Goal: Task Accomplishment & Management: Manage account settings

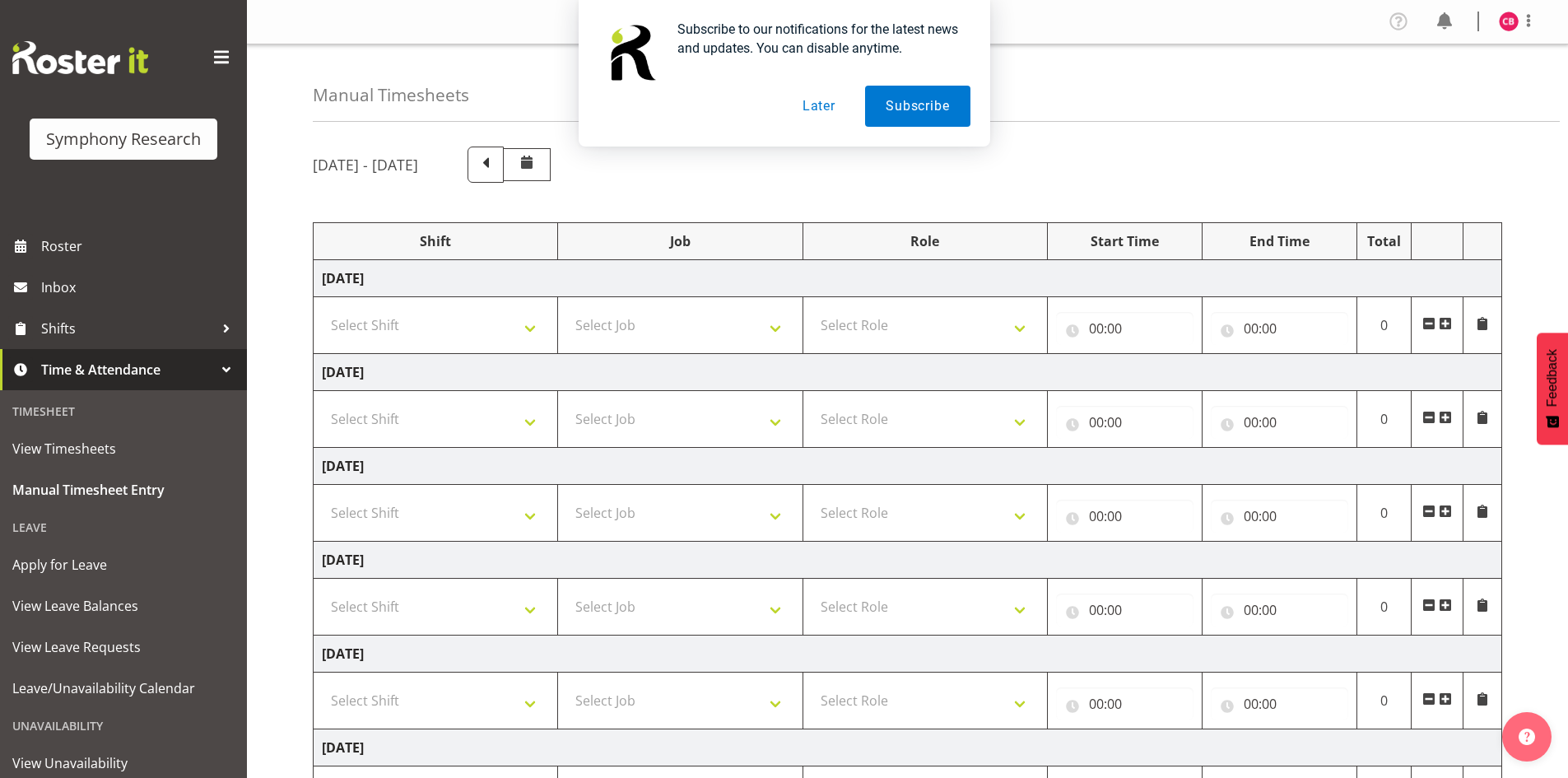
click at [824, 100] on button "Later" at bounding box center [819, 106] width 74 height 41
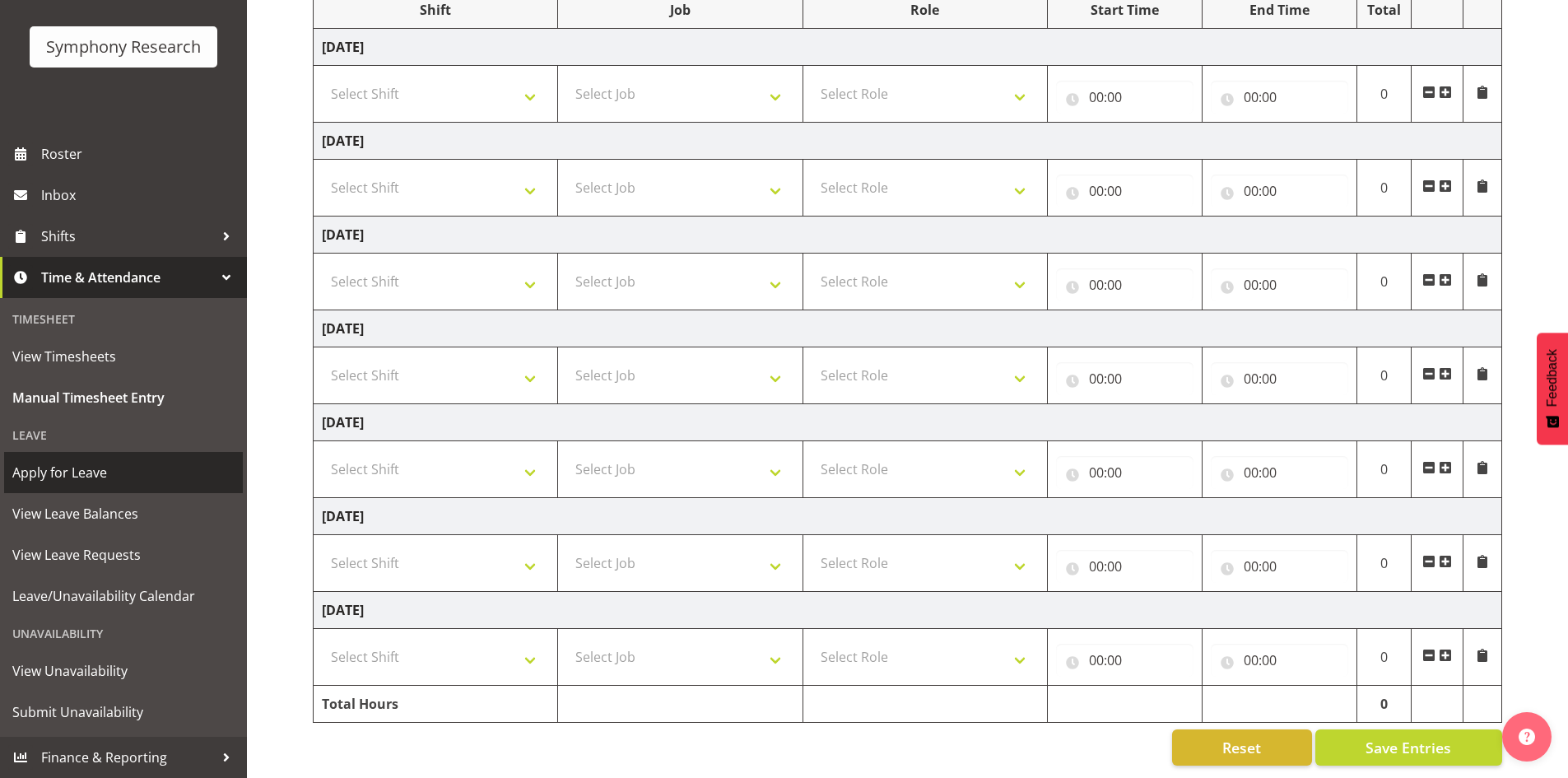
scroll to position [244, 0]
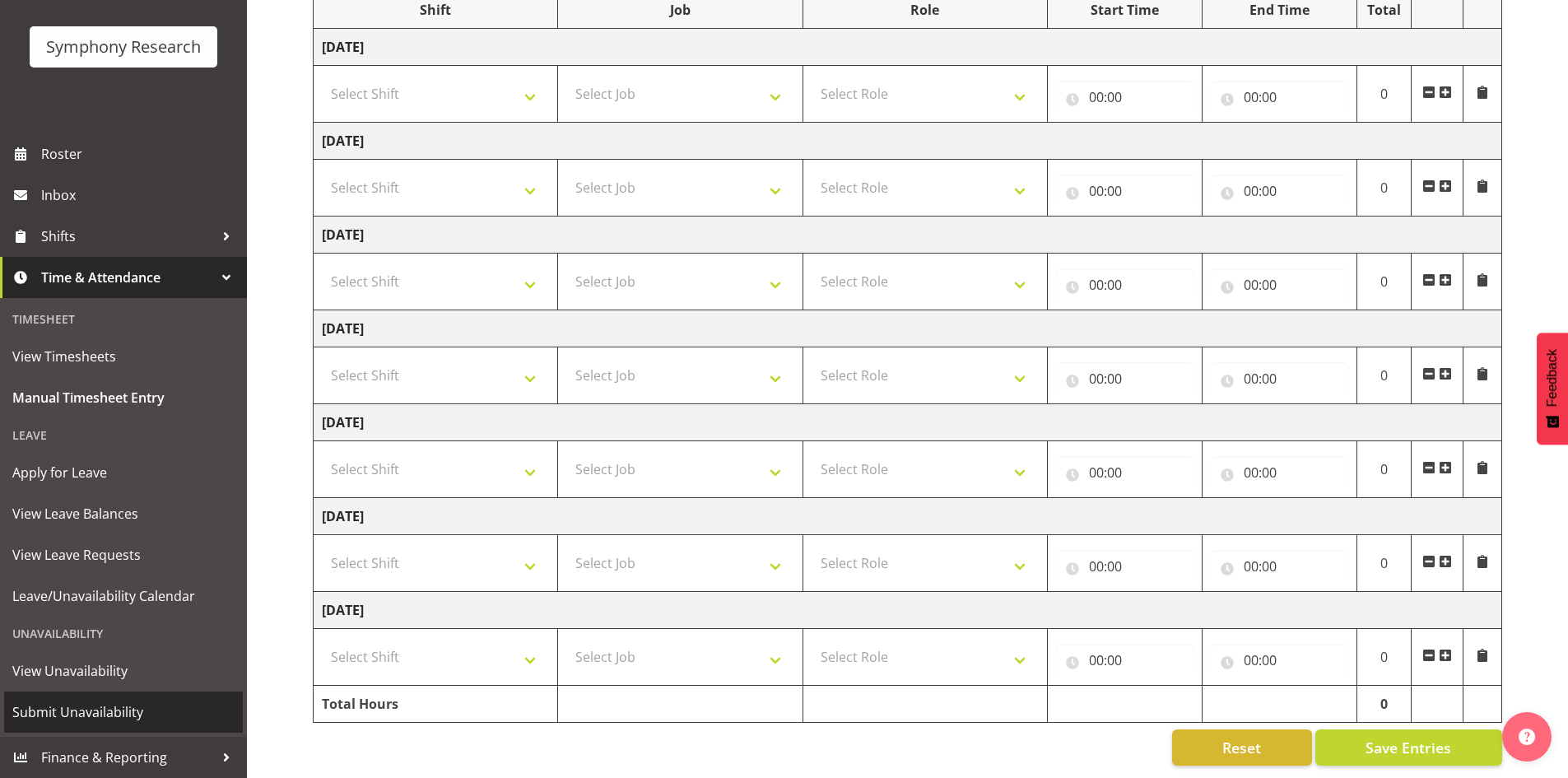
click at [83, 709] on span "Submit Unavailability" at bounding box center [124, 712] width 222 height 25
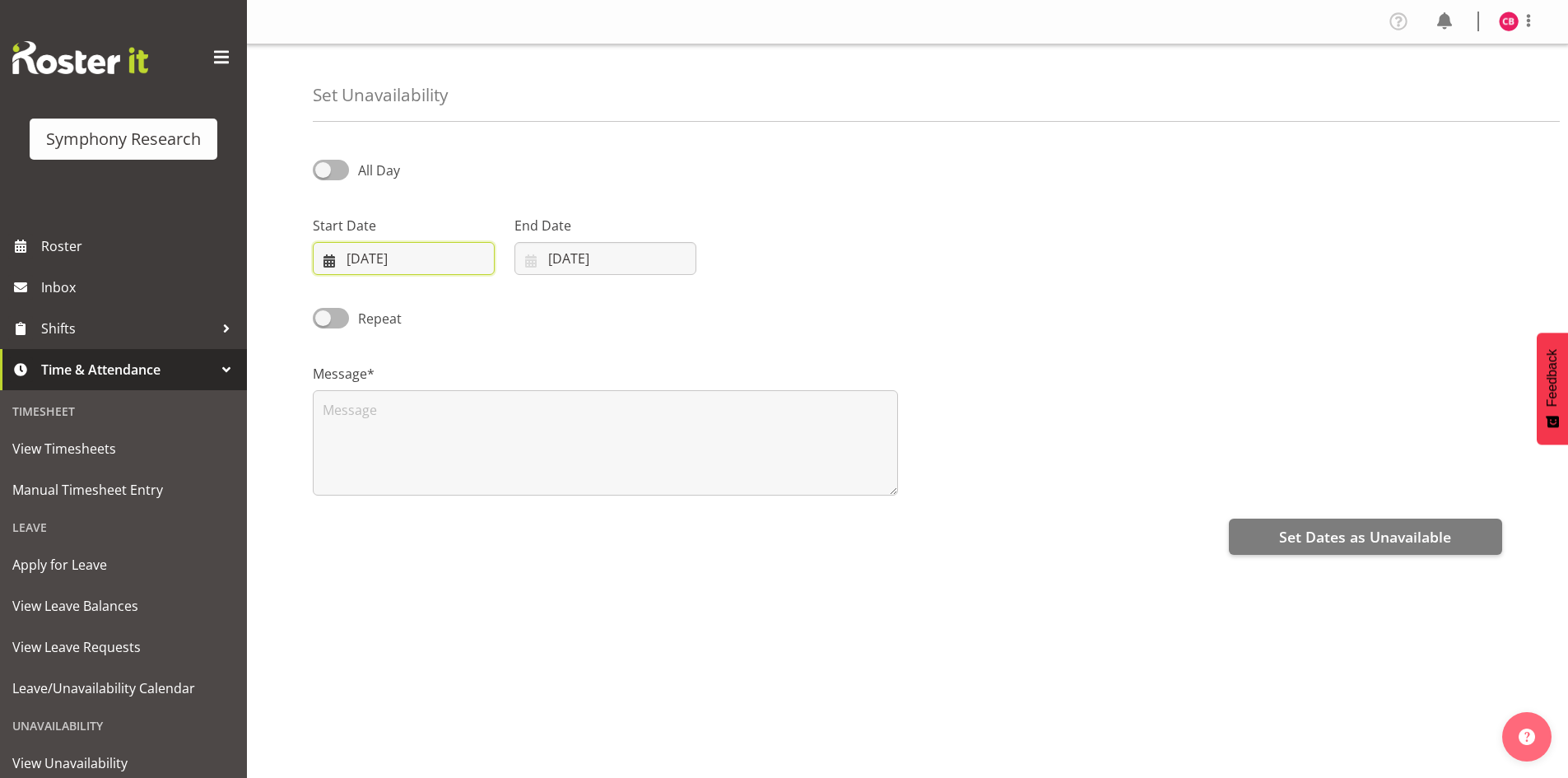
click at [414, 263] on input "18/09/2025" at bounding box center [404, 258] width 182 height 33
click at [380, 484] on span "22" at bounding box center [378, 485] width 13 height 16
type input "22/09/2025"
click at [553, 264] on input "18/09/2025" at bounding box center [605, 258] width 182 height 33
click at [734, 308] on span at bounding box center [744, 306] width 20 height 20
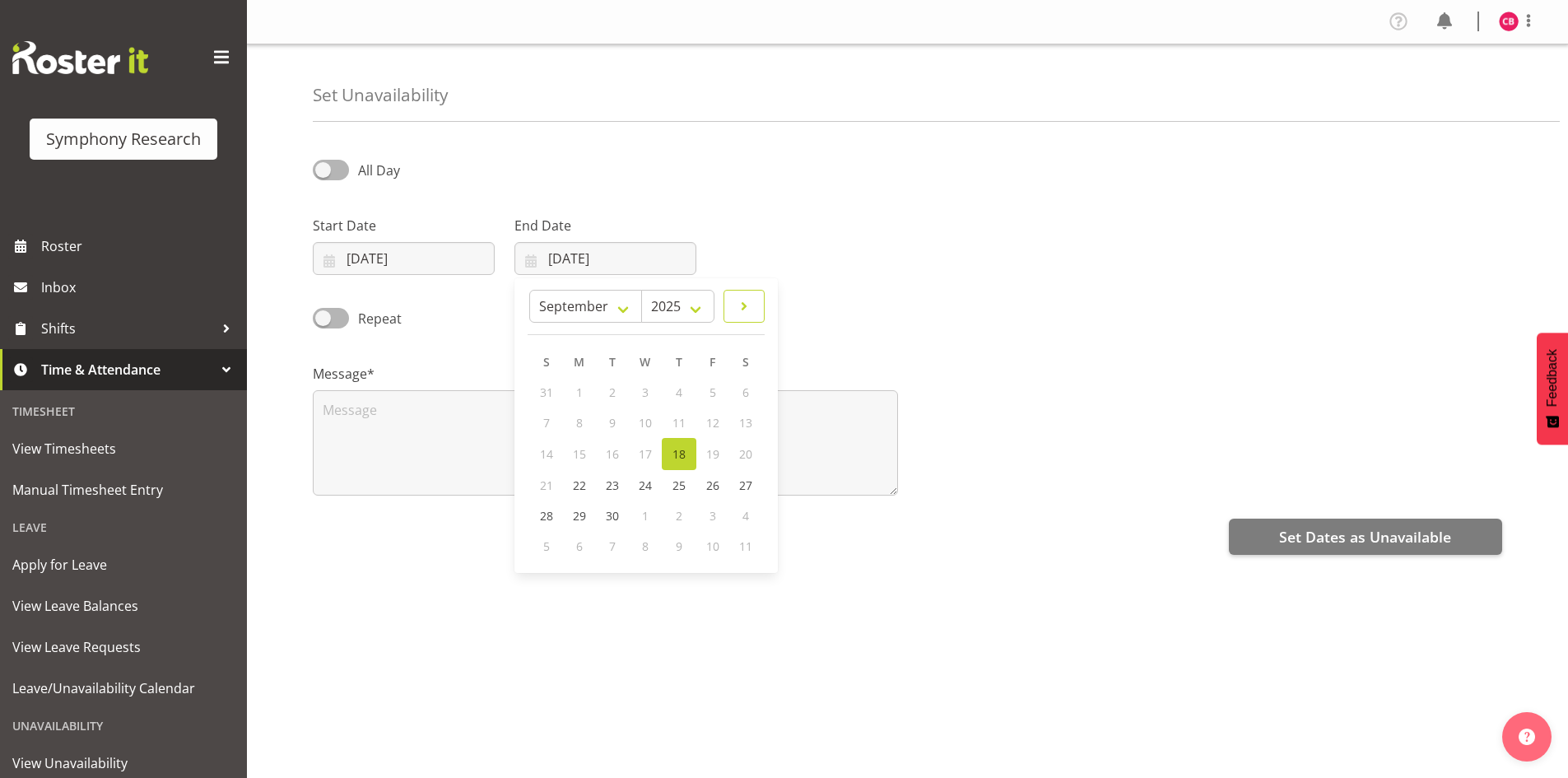
select select "9"
click at [552, 427] on link "5" at bounding box center [547, 422] width 33 height 30
type input "05/10/2025"
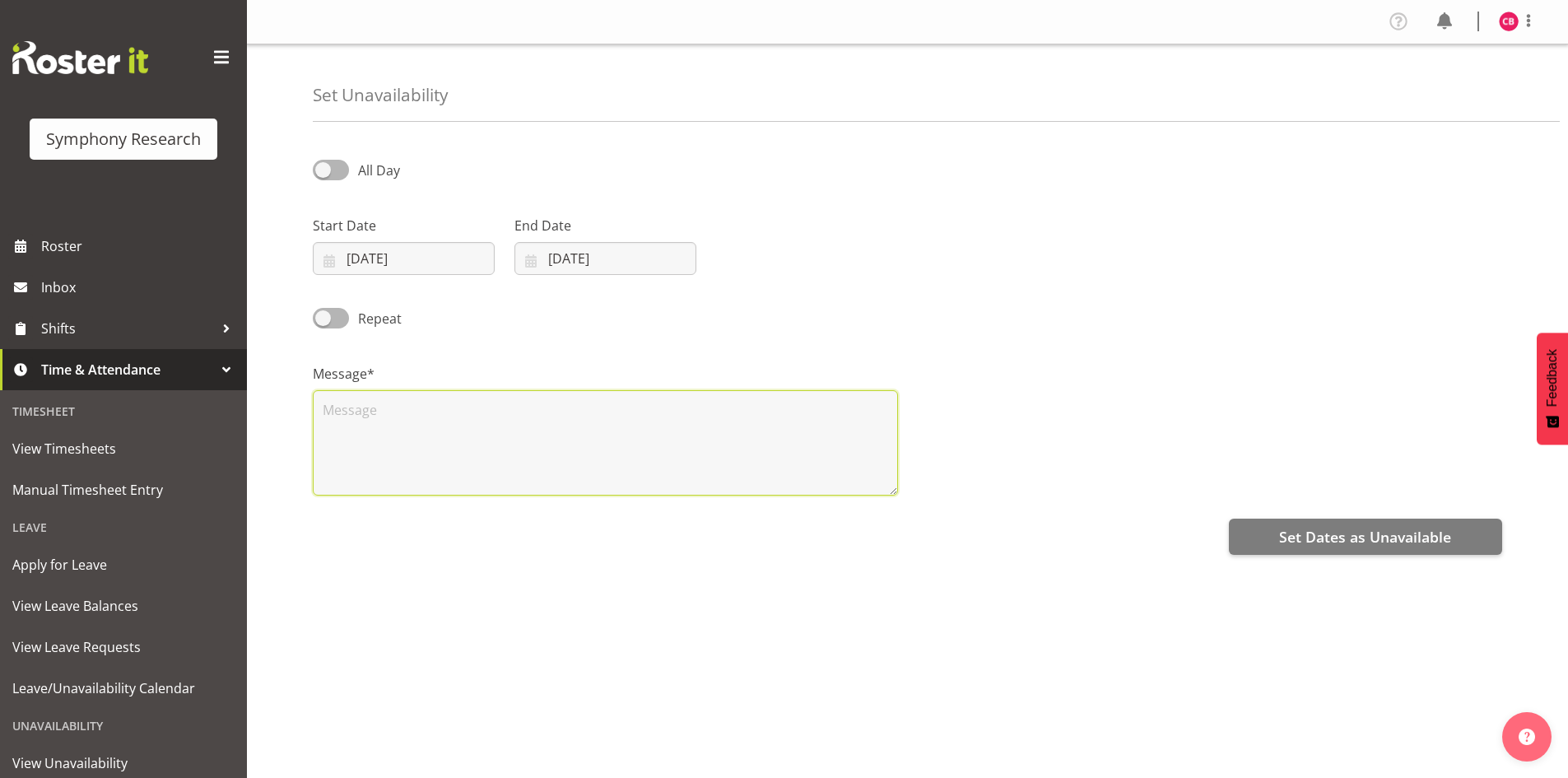
click at [723, 465] on textarea at bounding box center [605, 442] width 585 height 105
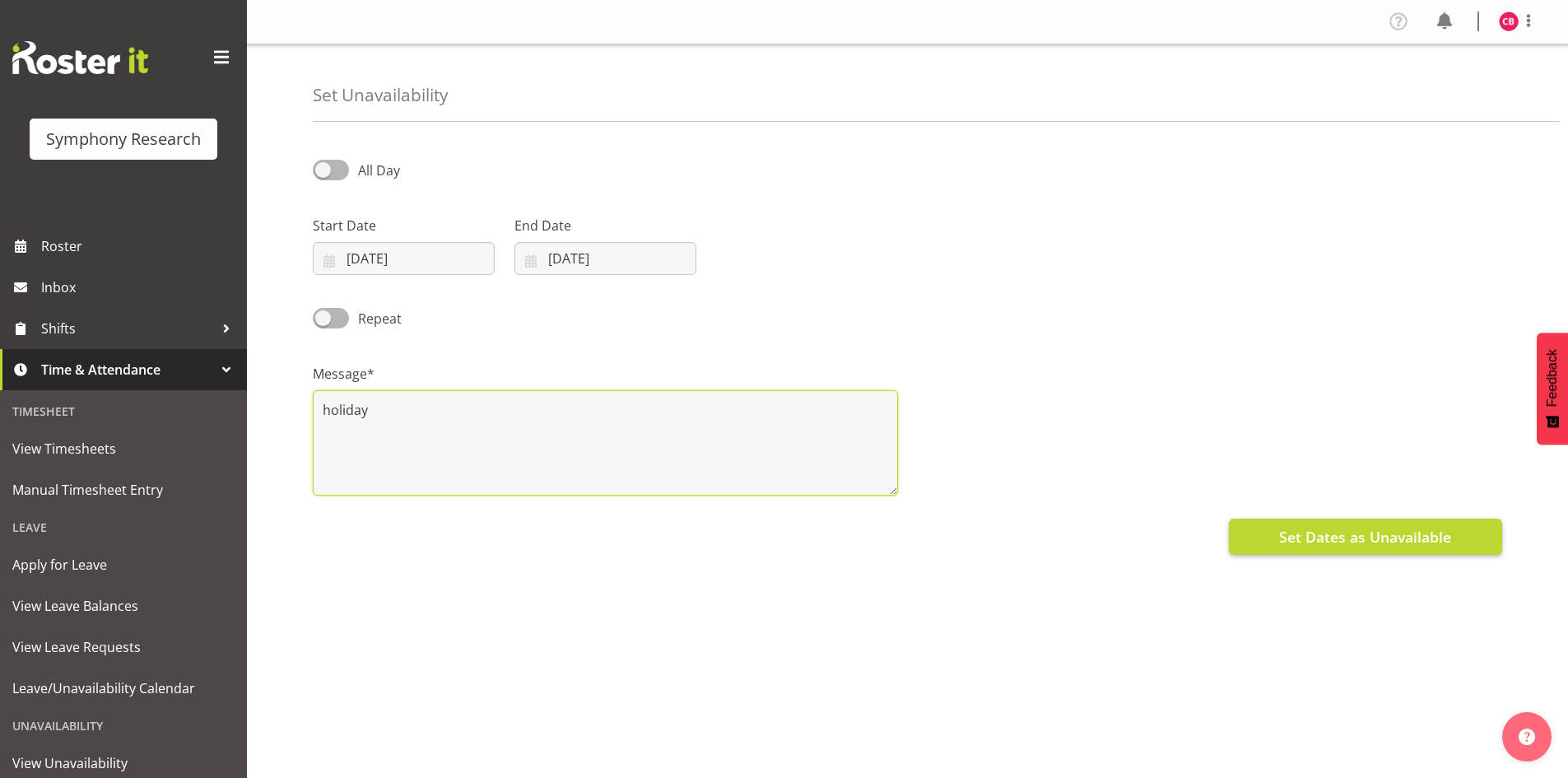
type textarea "holiday"
click at [1308, 526] on span "Set Dates as Unavailable" at bounding box center [1365, 537] width 172 height 22
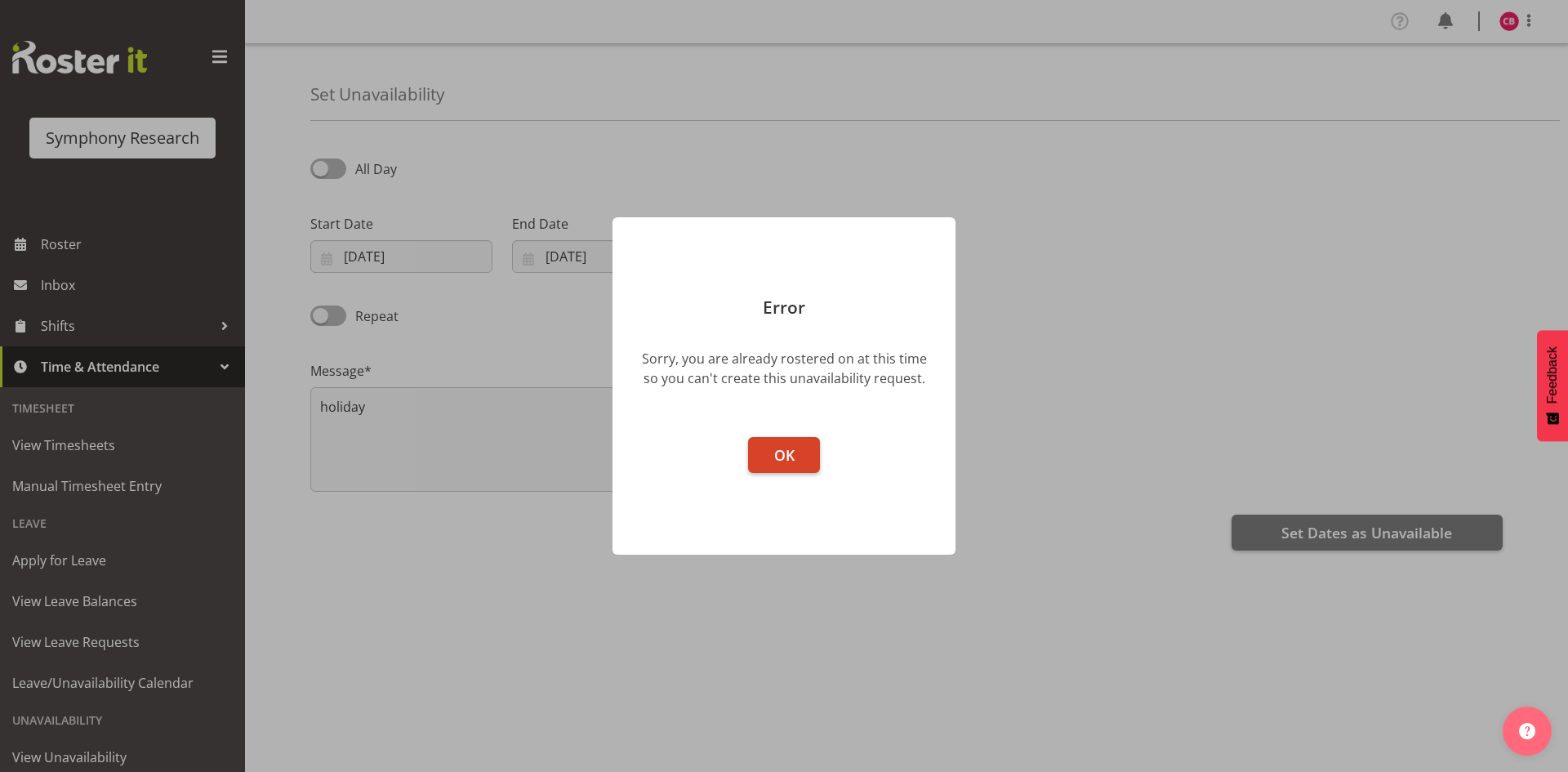
click at [754, 459] on button "OK" at bounding box center [783, 455] width 72 height 36
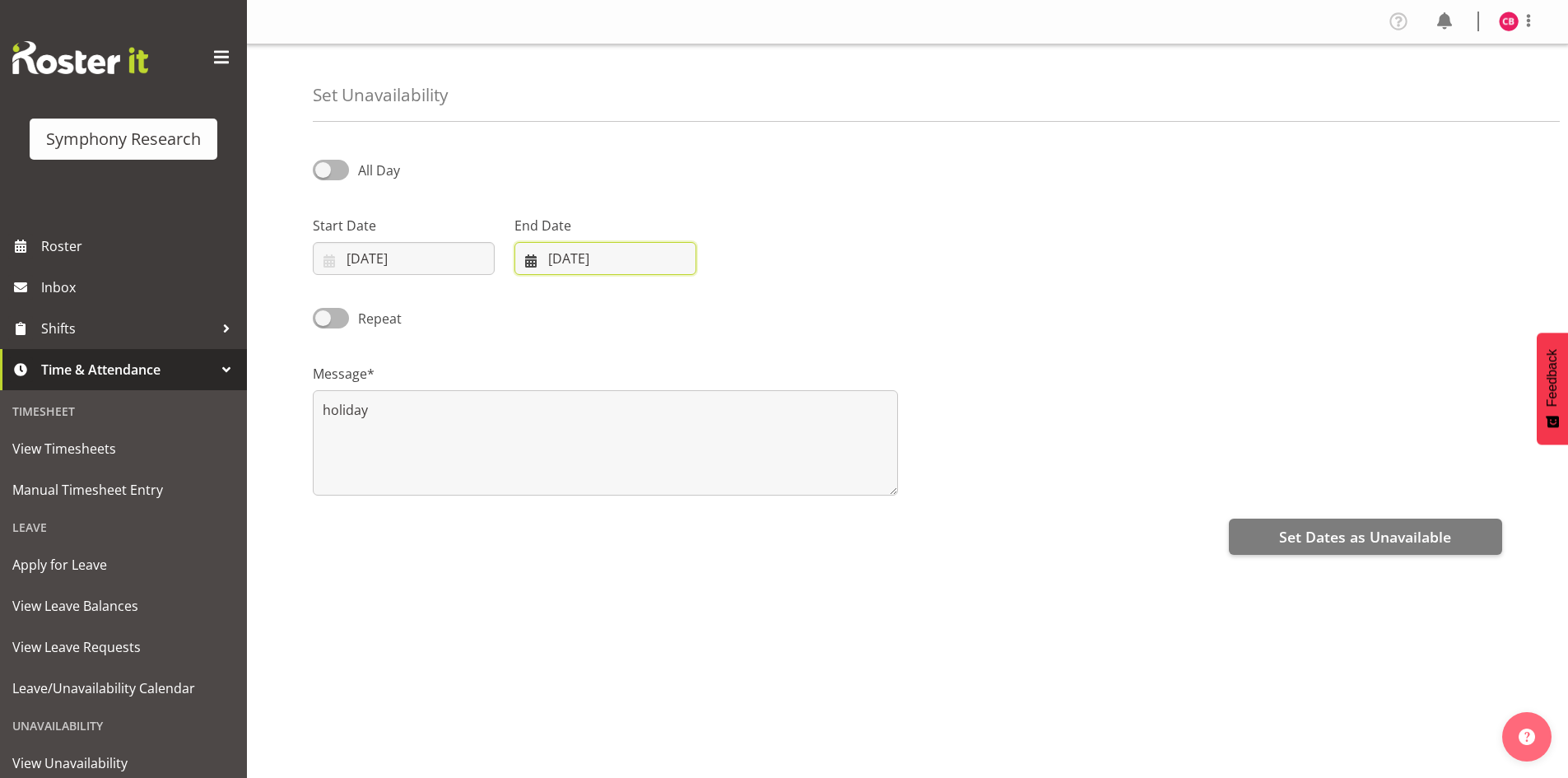
click at [592, 258] on input "05/10/2025" at bounding box center [605, 258] width 182 height 33
click at [604, 314] on select "January February March April May June July August September October November De…" at bounding box center [615, 306] width 94 height 33
select select "8"
click at [568, 290] on select "January February March April May June July August September October November De…" at bounding box center [615, 306] width 94 height 33
click at [746, 495] on link "27" at bounding box center [745, 485] width 33 height 30
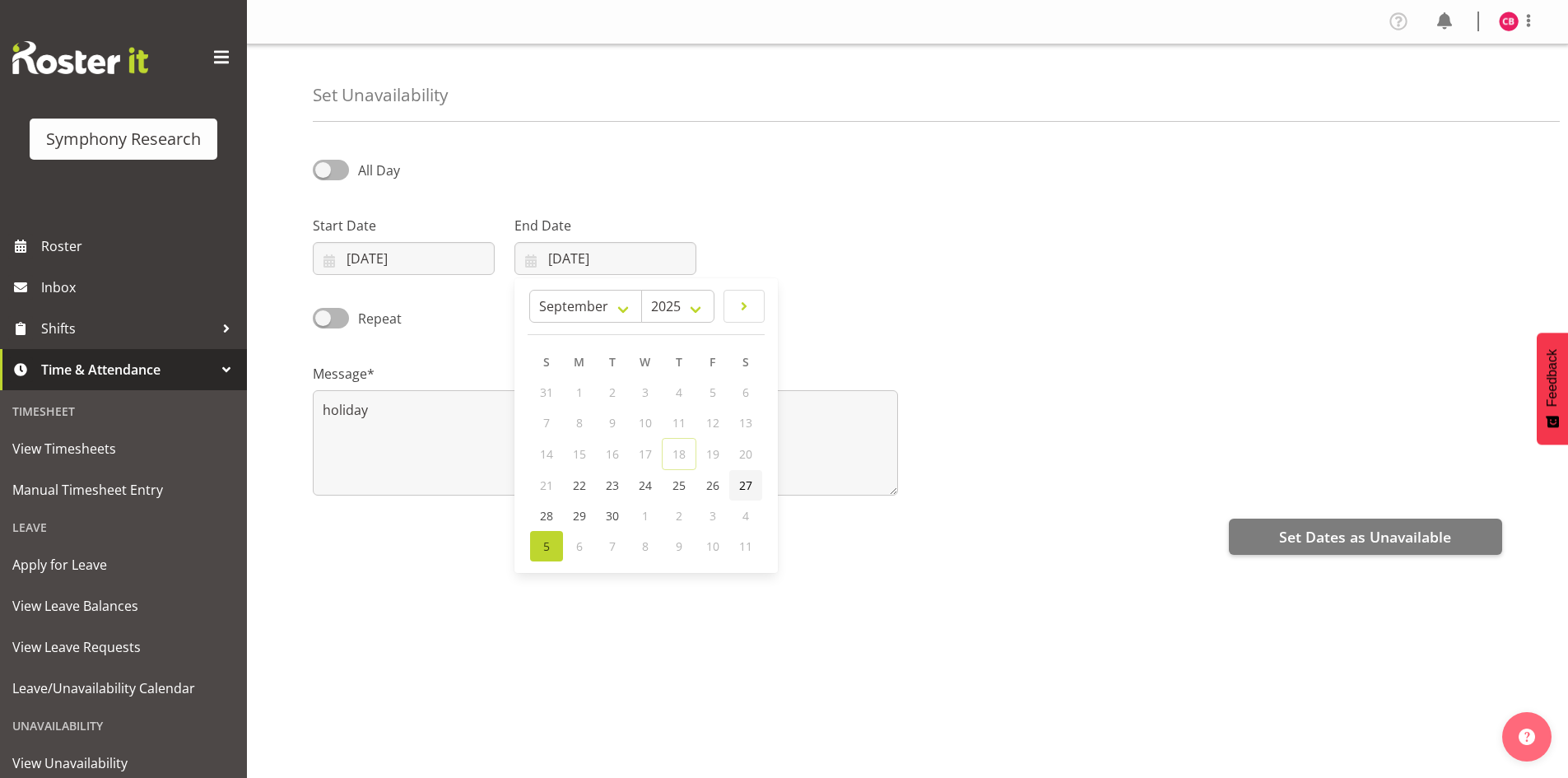
type input "27/09/2025"
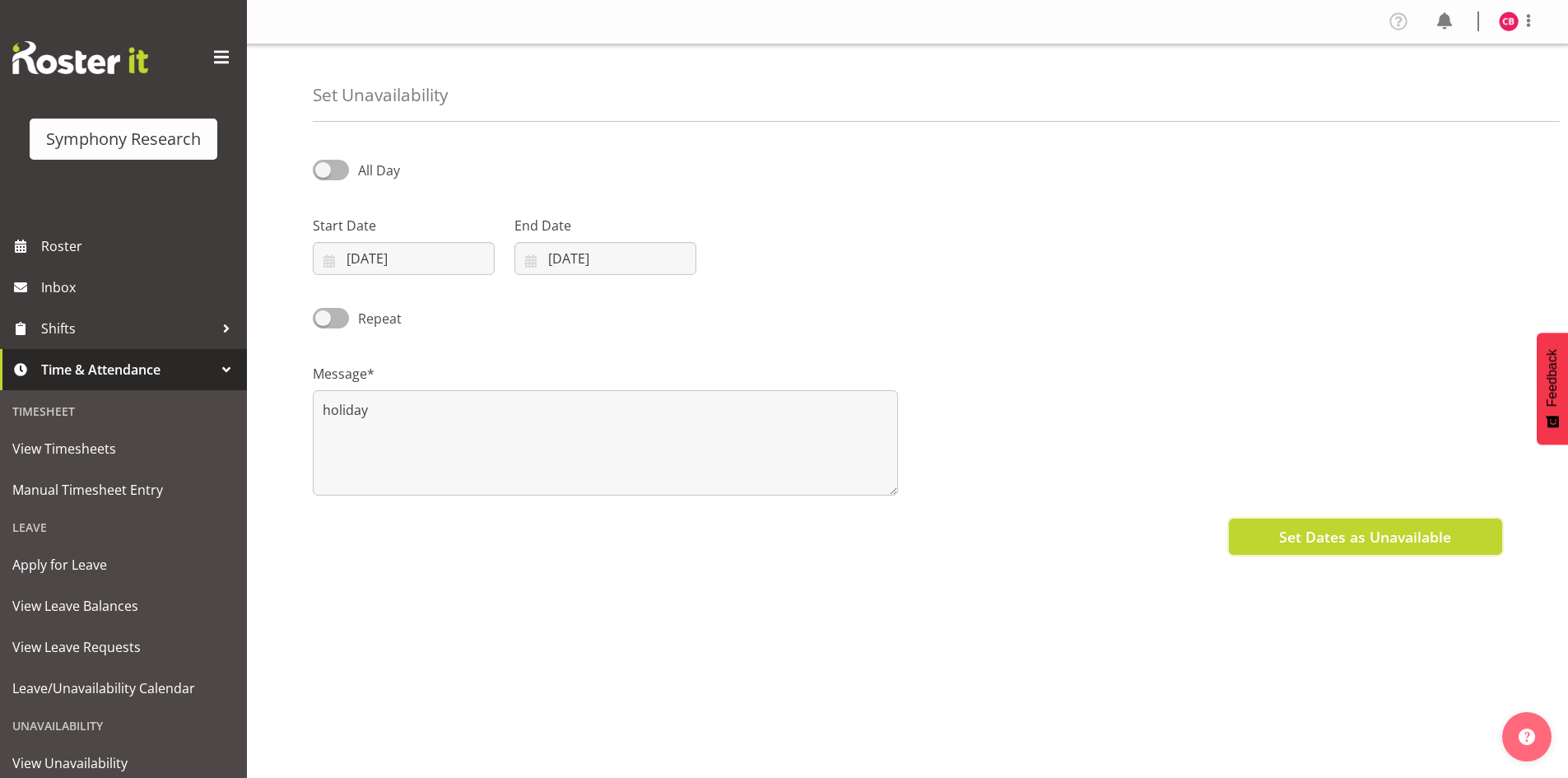
click at [1317, 526] on span "Set Dates as Unavailable" at bounding box center [1365, 537] width 172 height 22
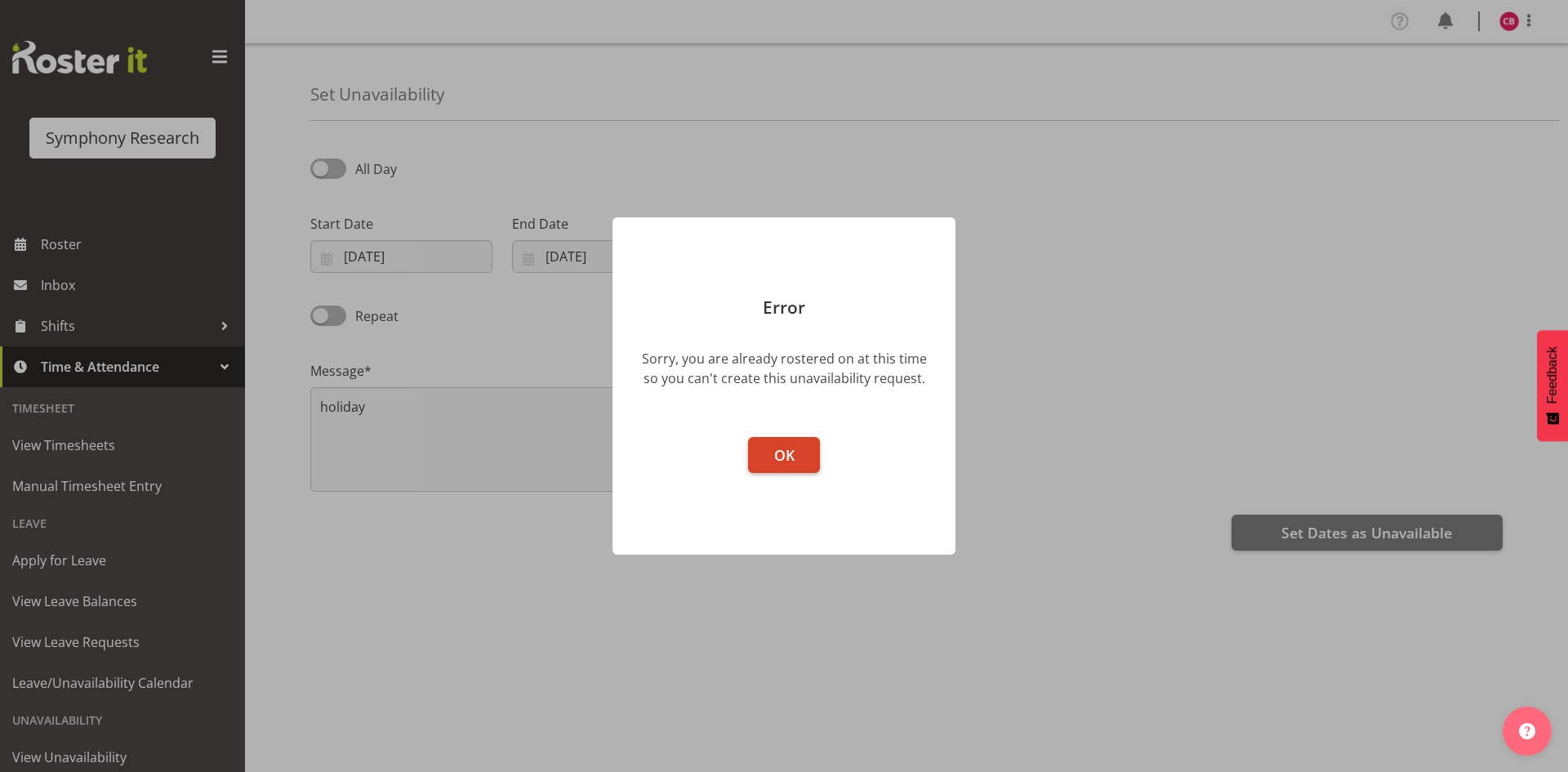
click at [762, 460] on button "OK" at bounding box center [783, 455] width 72 height 36
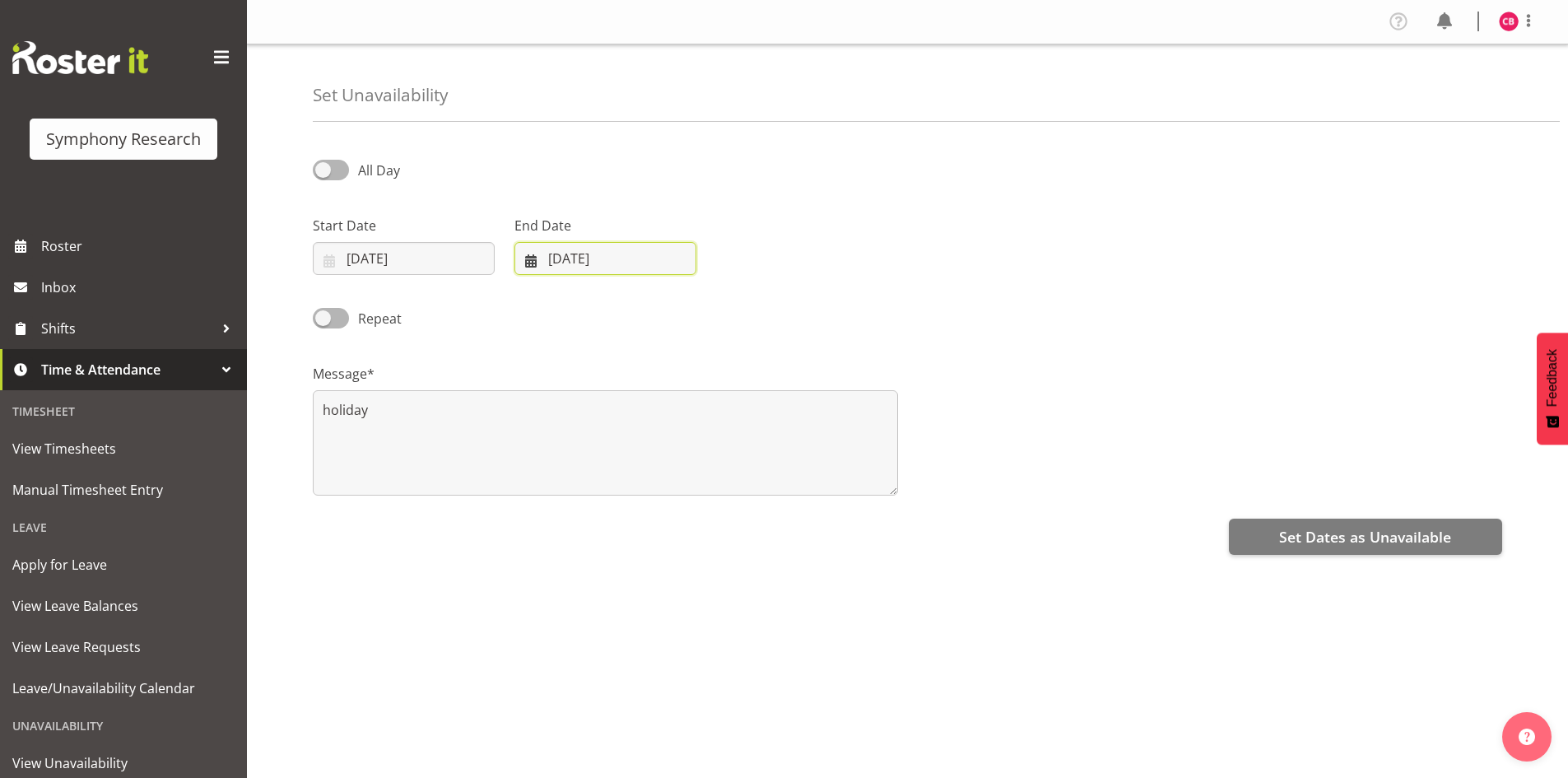
click at [567, 270] on input "27/09/2025" at bounding box center [605, 258] width 182 height 33
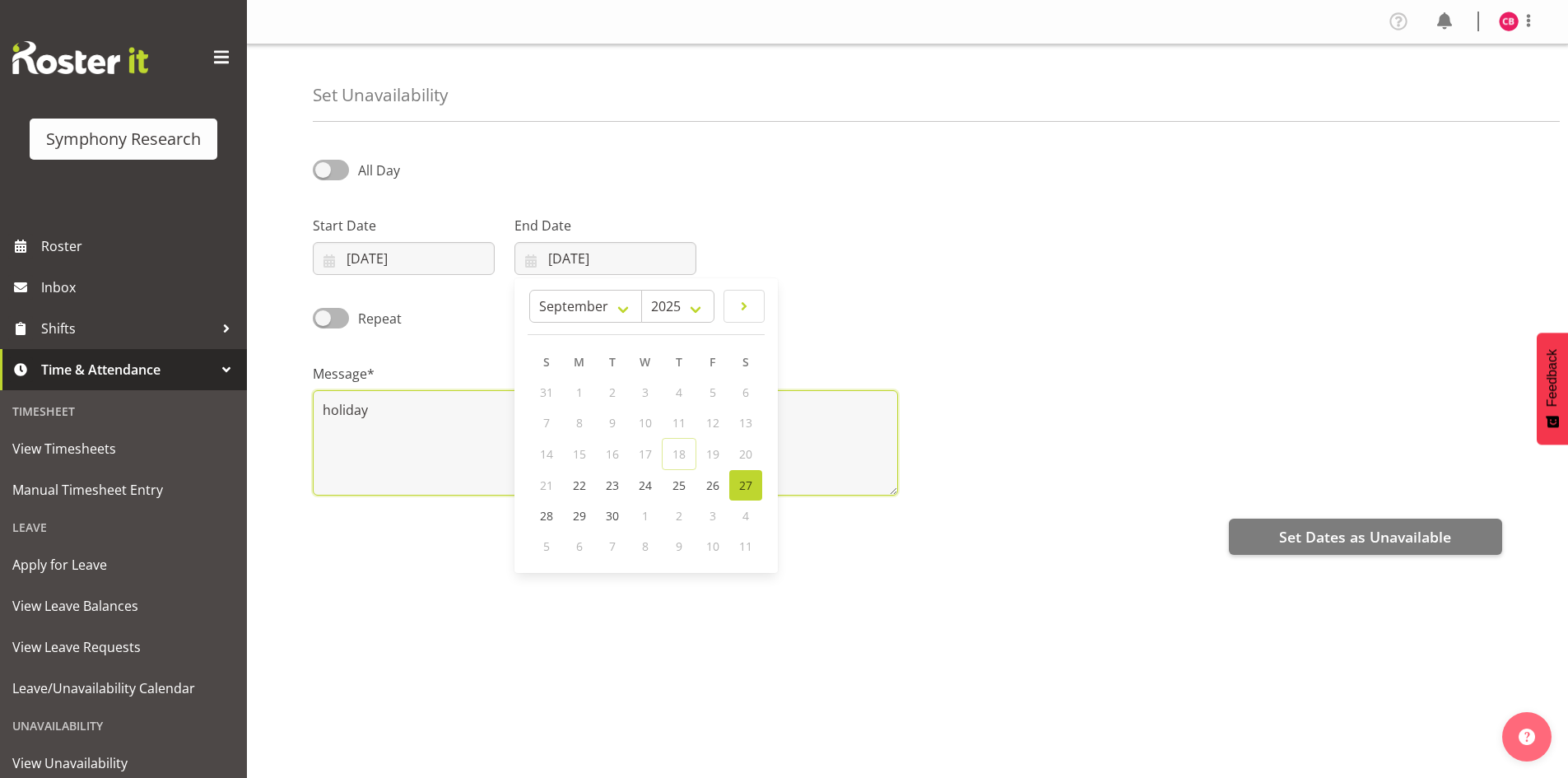
click at [456, 444] on textarea "holiday" at bounding box center [605, 442] width 585 height 105
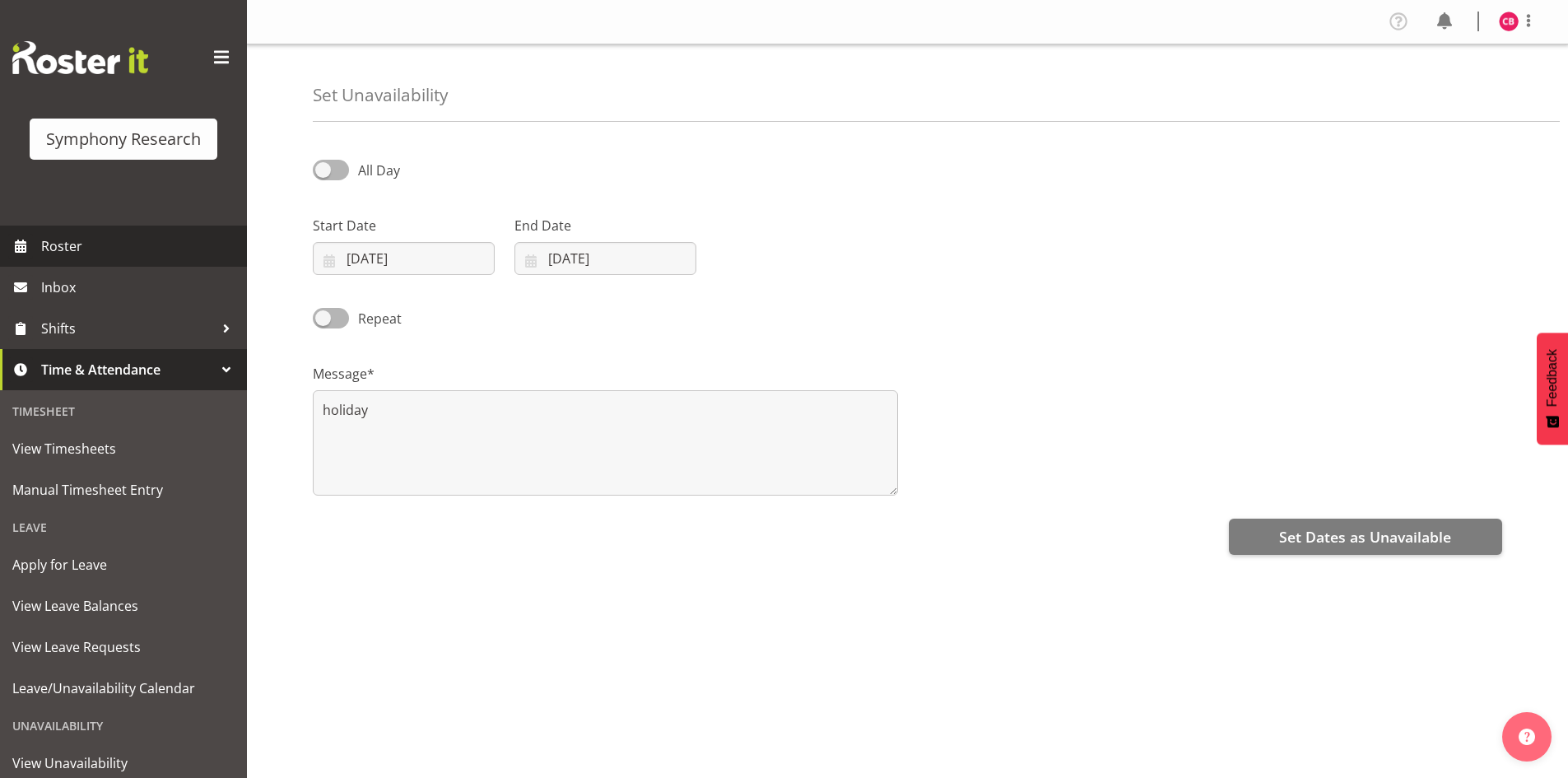
click at [87, 246] on span "Roster" at bounding box center [139, 246] width 198 height 25
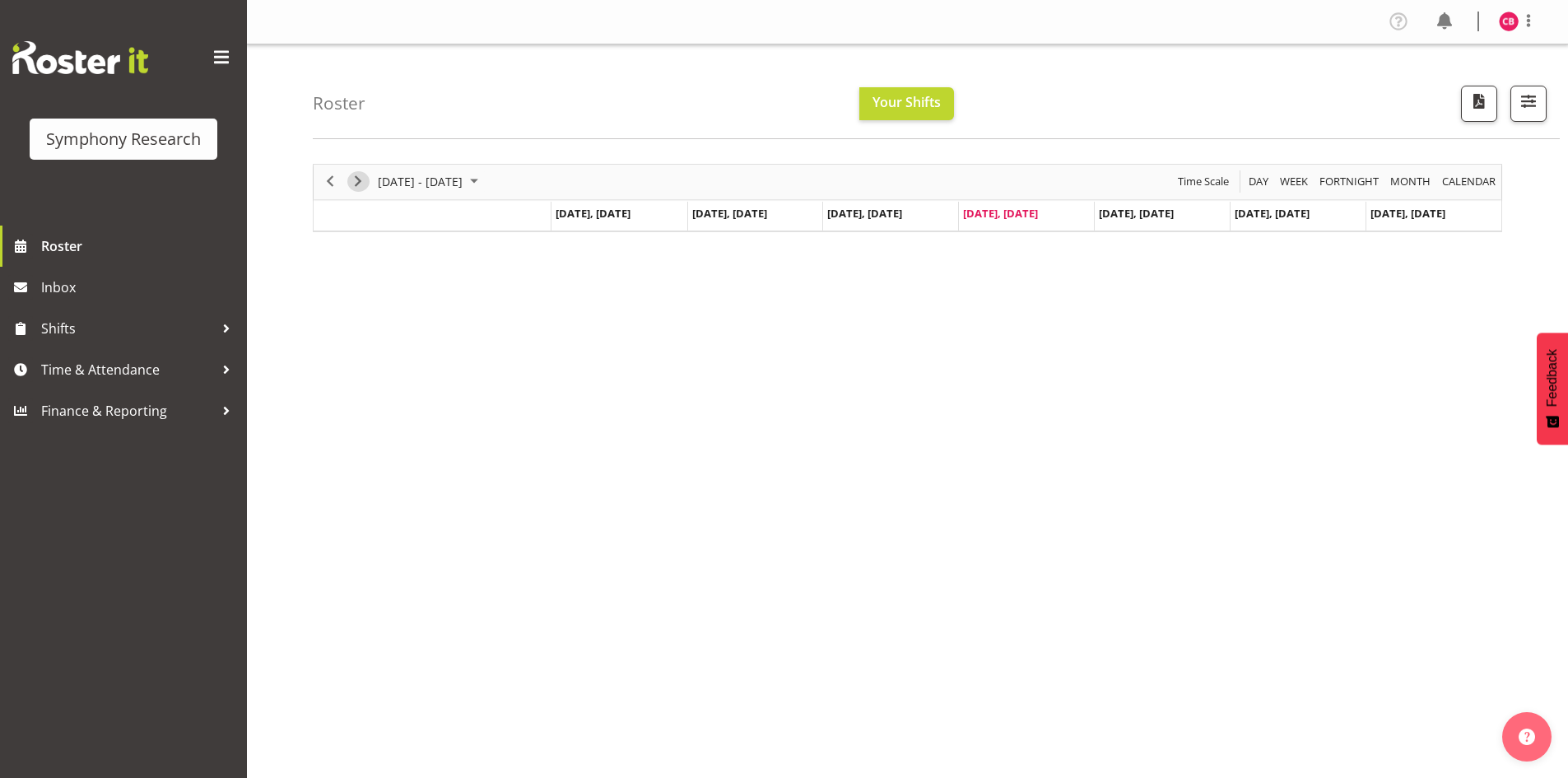
click at [361, 181] on span "Next" at bounding box center [358, 181] width 20 height 21
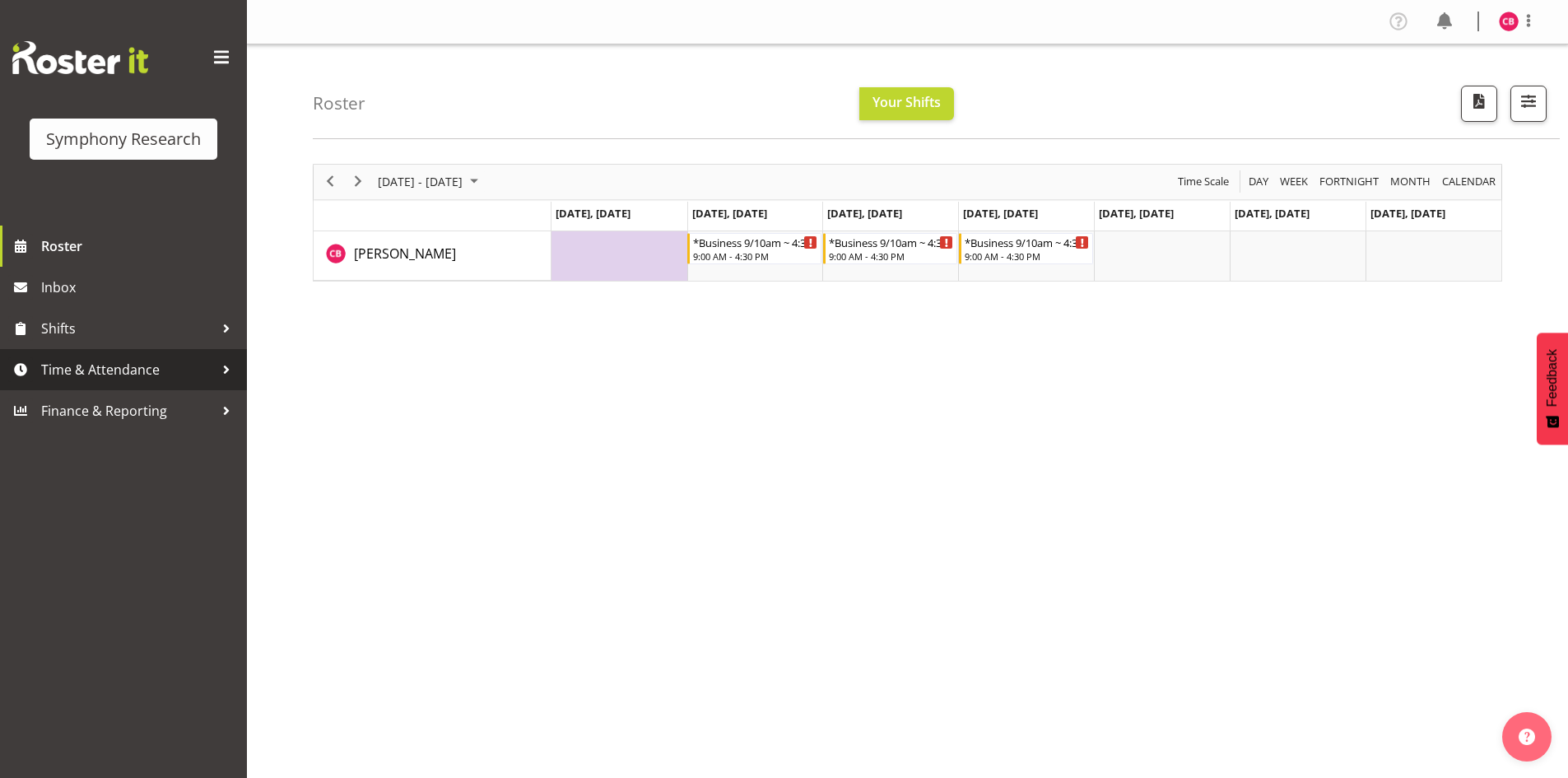
click at [71, 384] on link "Time & Attendance" at bounding box center [124, 369] width 247 height 41
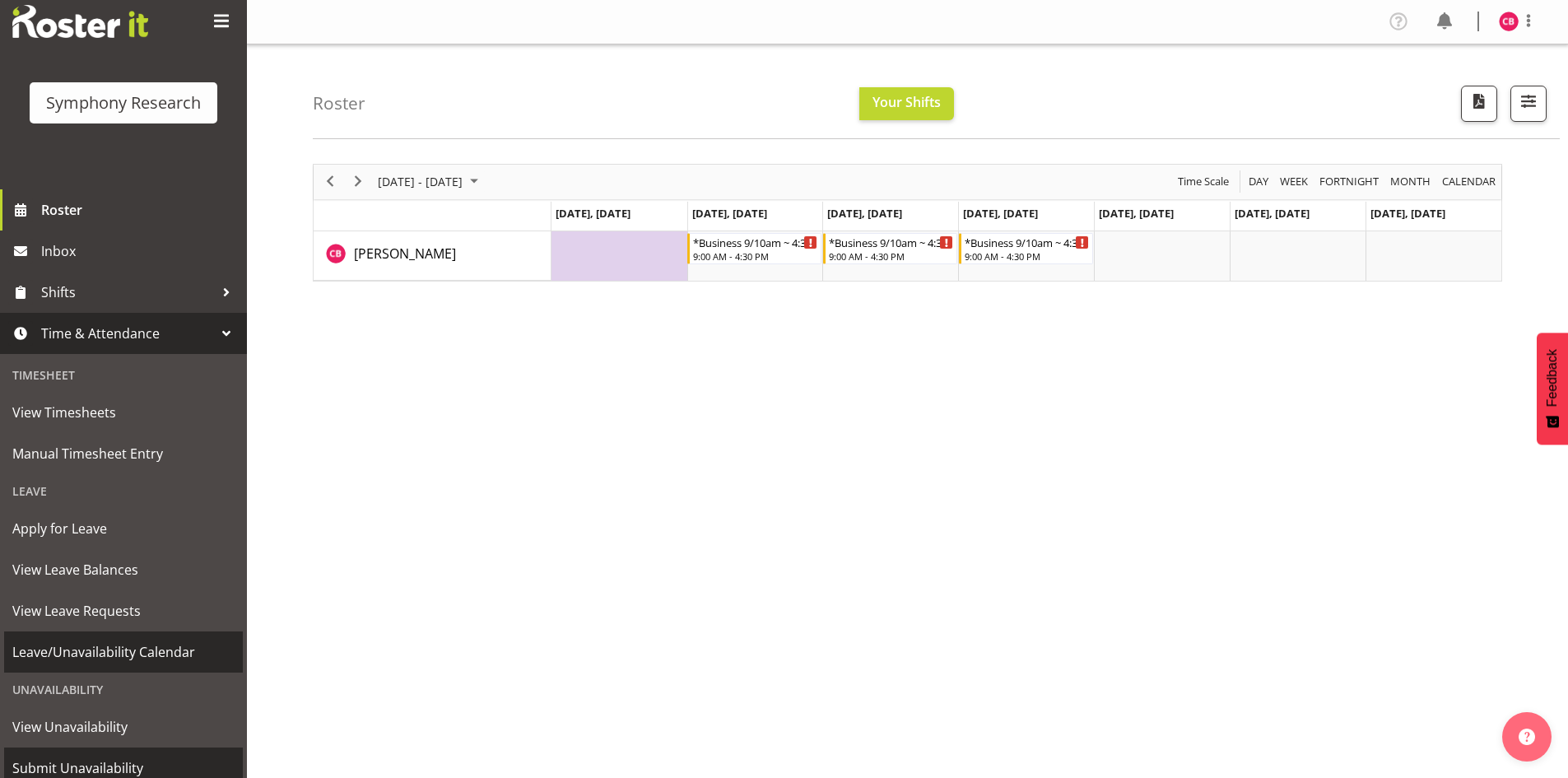
scroll to position [92, 0]
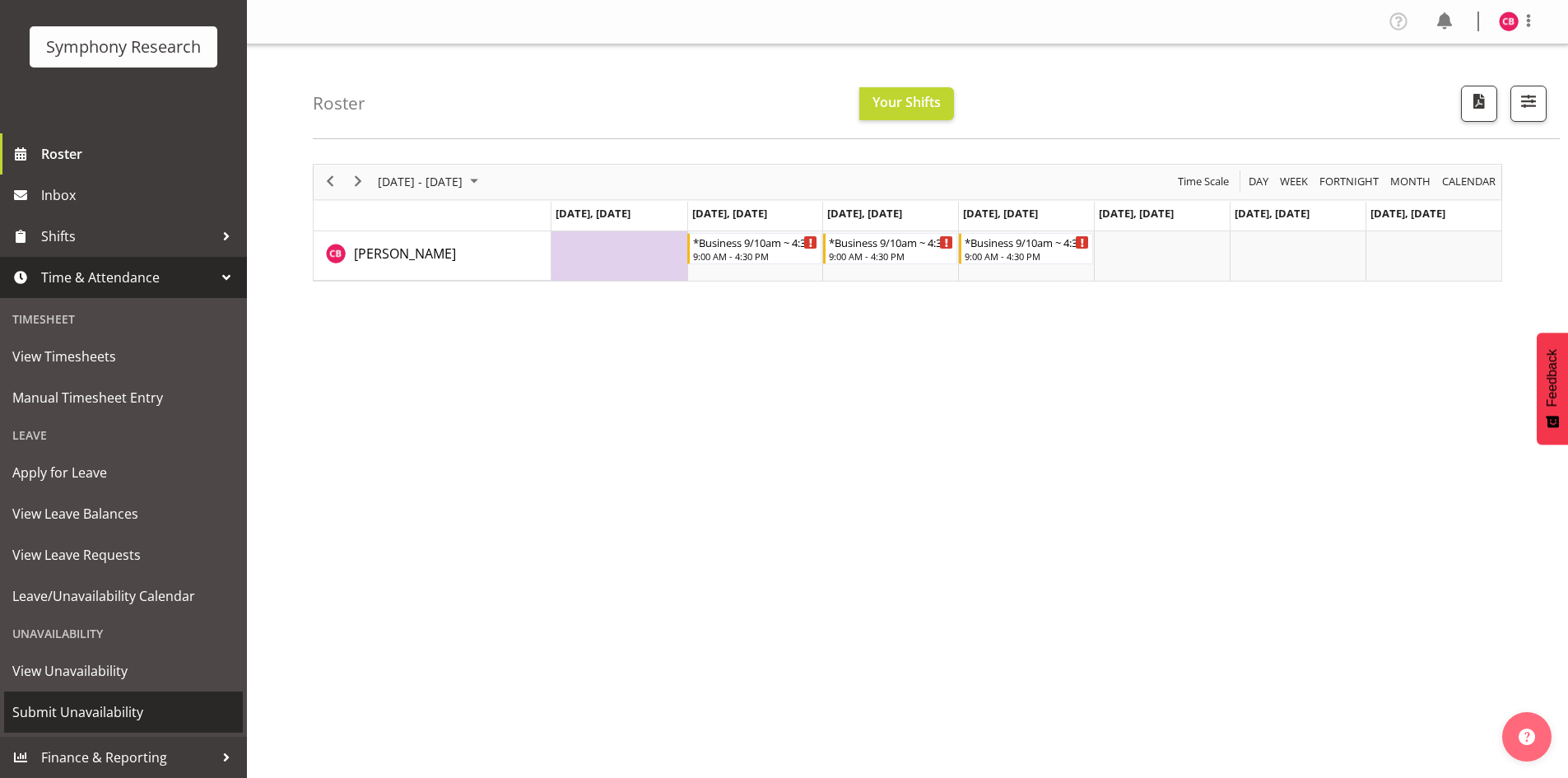
click at [103, 695] on link "Submit Unavailability" at bounding box center [124, 711] width 239 height 41
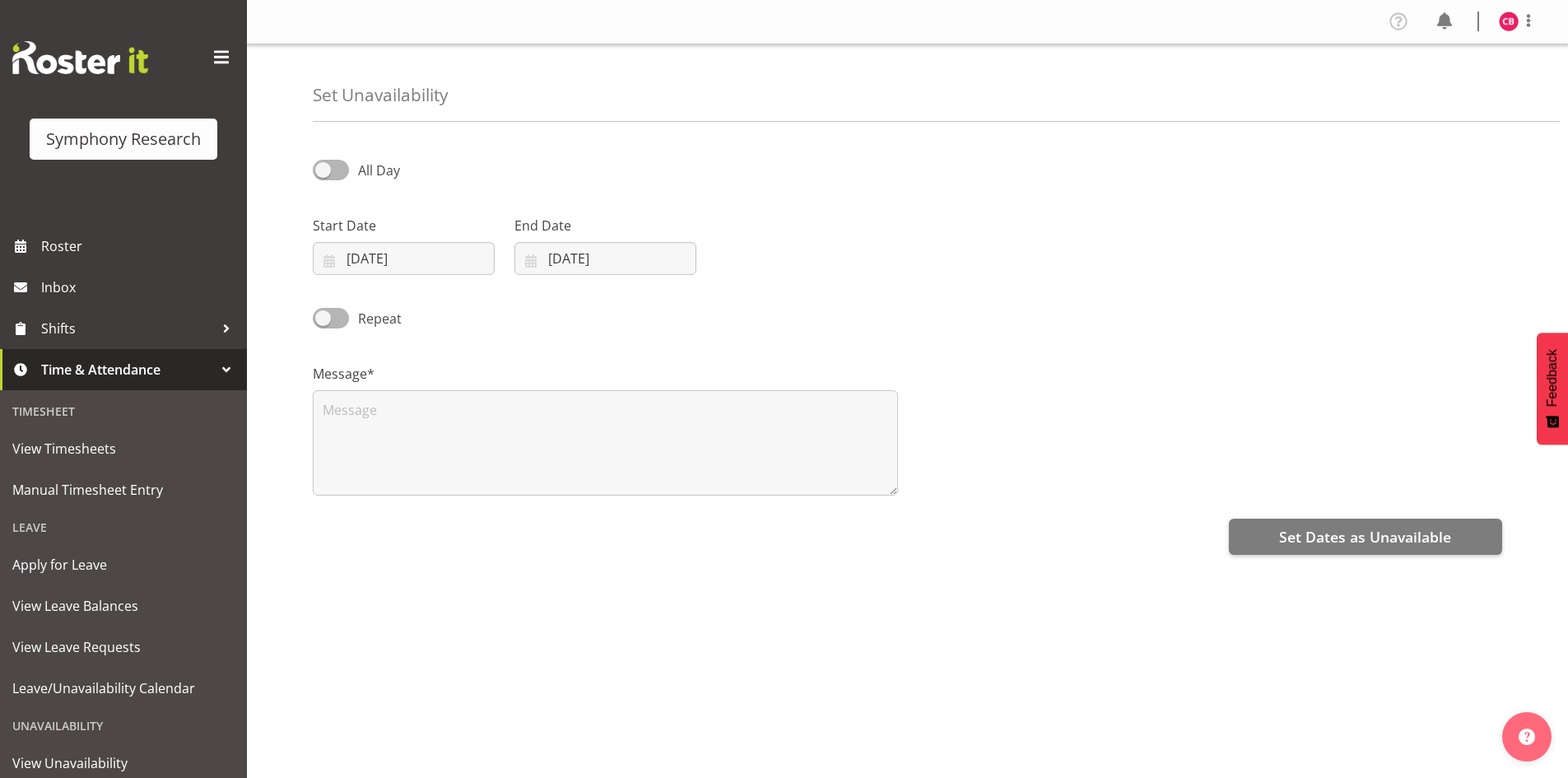
select select "8"
select select "2025"
click at [385, 259] on input "18/09/2025" at bounding box center [404, 258] width 182 height 33
click at [499, 493] on link "26" at bounding box center [511, 485] width 33 height 30
type input "26/09/2025"
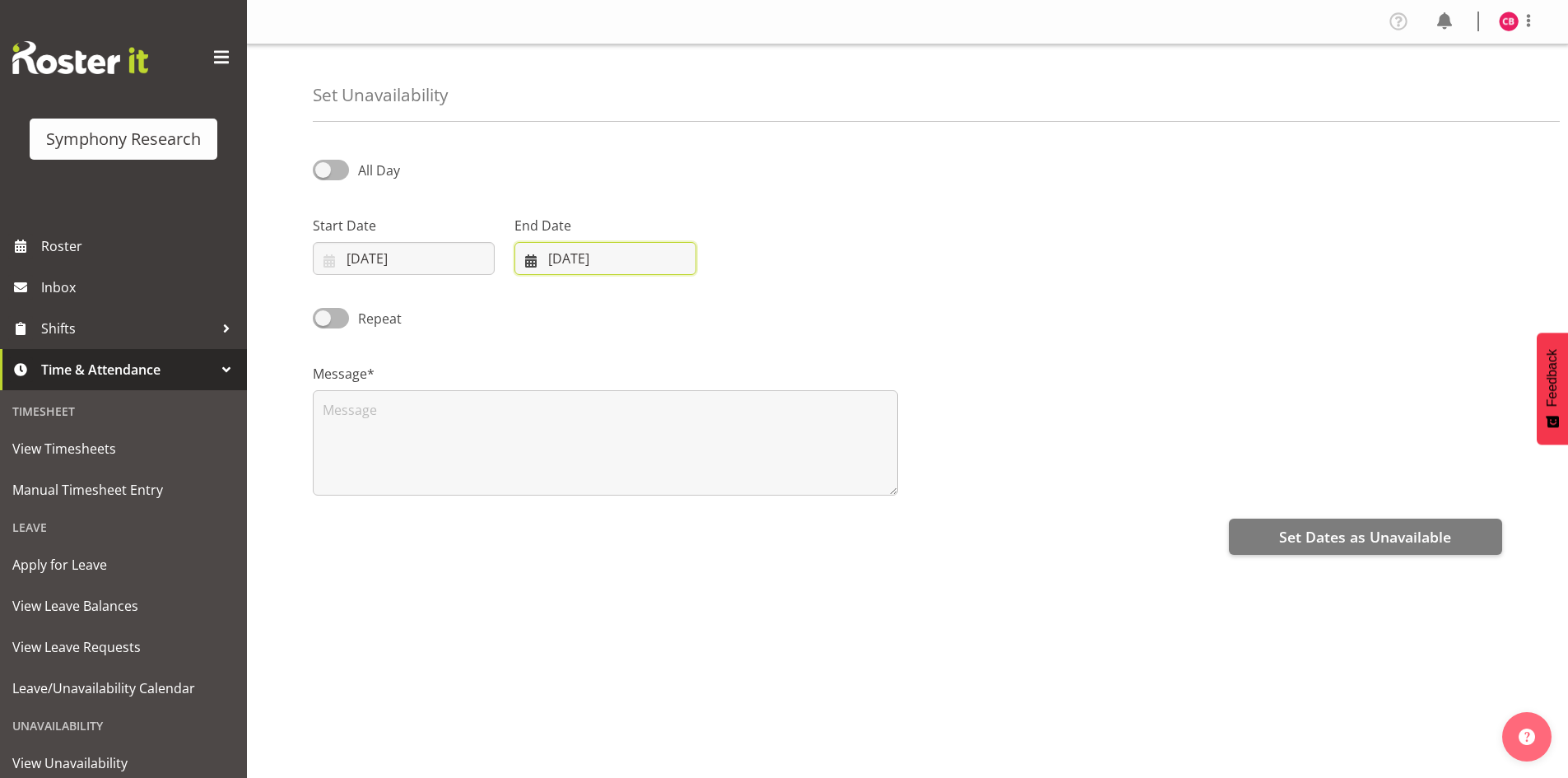
click at [618, 258] on input "18/09/2025" at bounding box center [605, 258] width 182 height 33
click at [743, 303] on span at bounding box center [744, 306] width 20 height 20
select select "9"
click at [562, 430] on link "5" at bounding box center [547, 422] width 33 height 30
type input "05/10/2025"
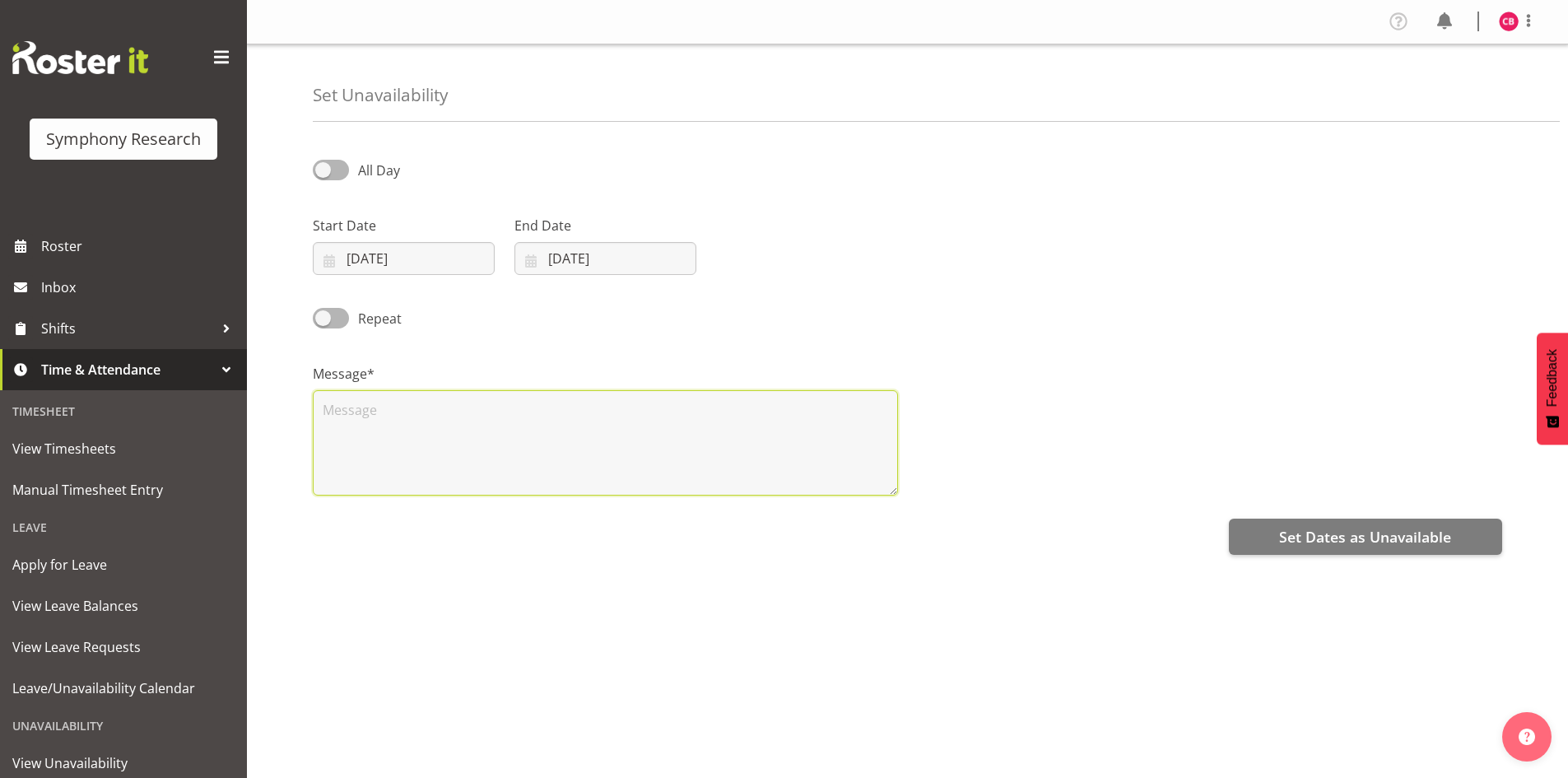
click at [582, 467] on textarea at bounding box center [605, 442] width 585 height 105
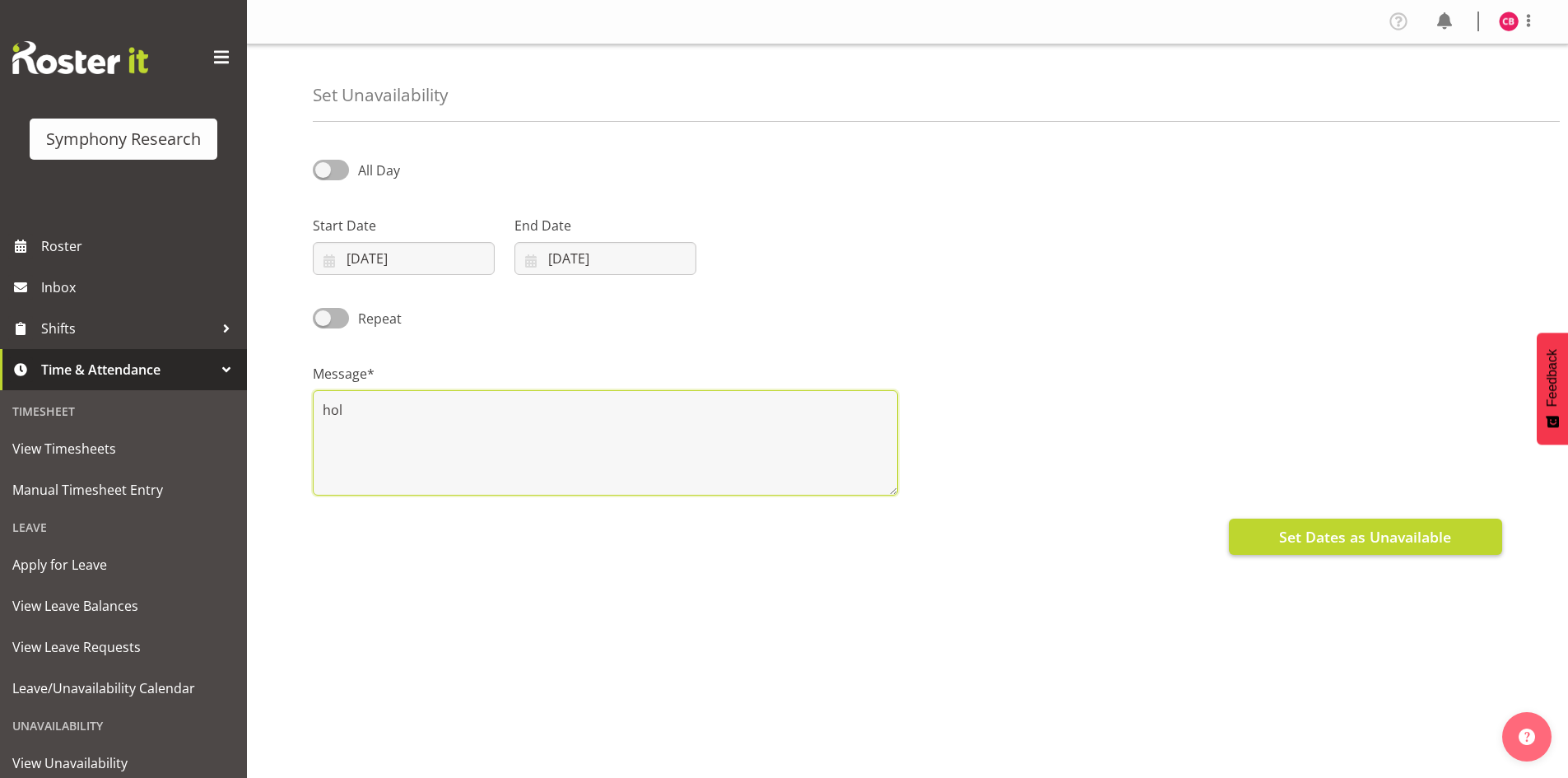
type textarea "hol"
click at [1299, 526] on span "Set Dates as Unavailable" at bounding box center [1365, 537] width 172 height 22
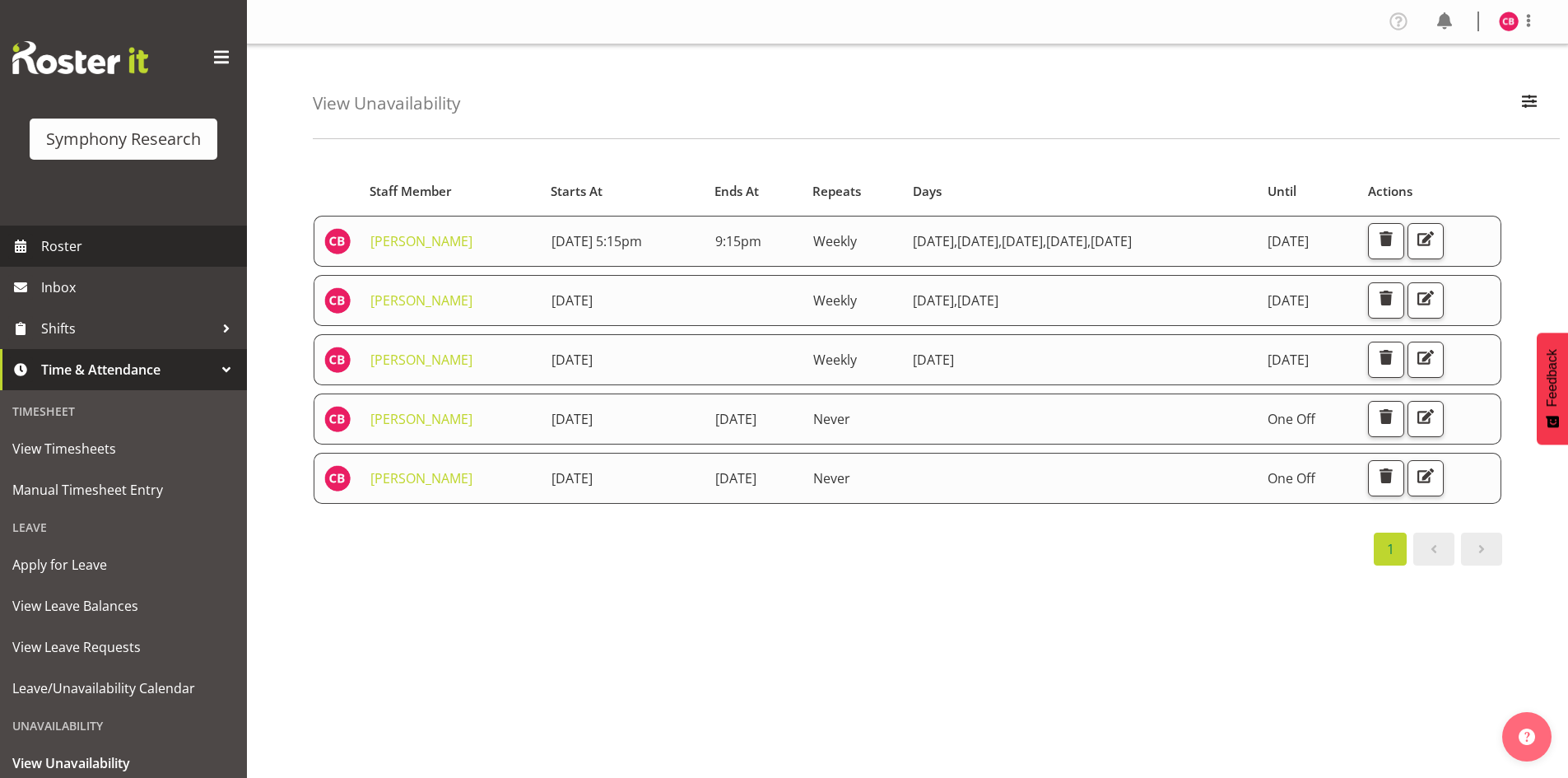
click at [66, 237] on span "Roster" at bounding box center [139, 246] width 198 height 25
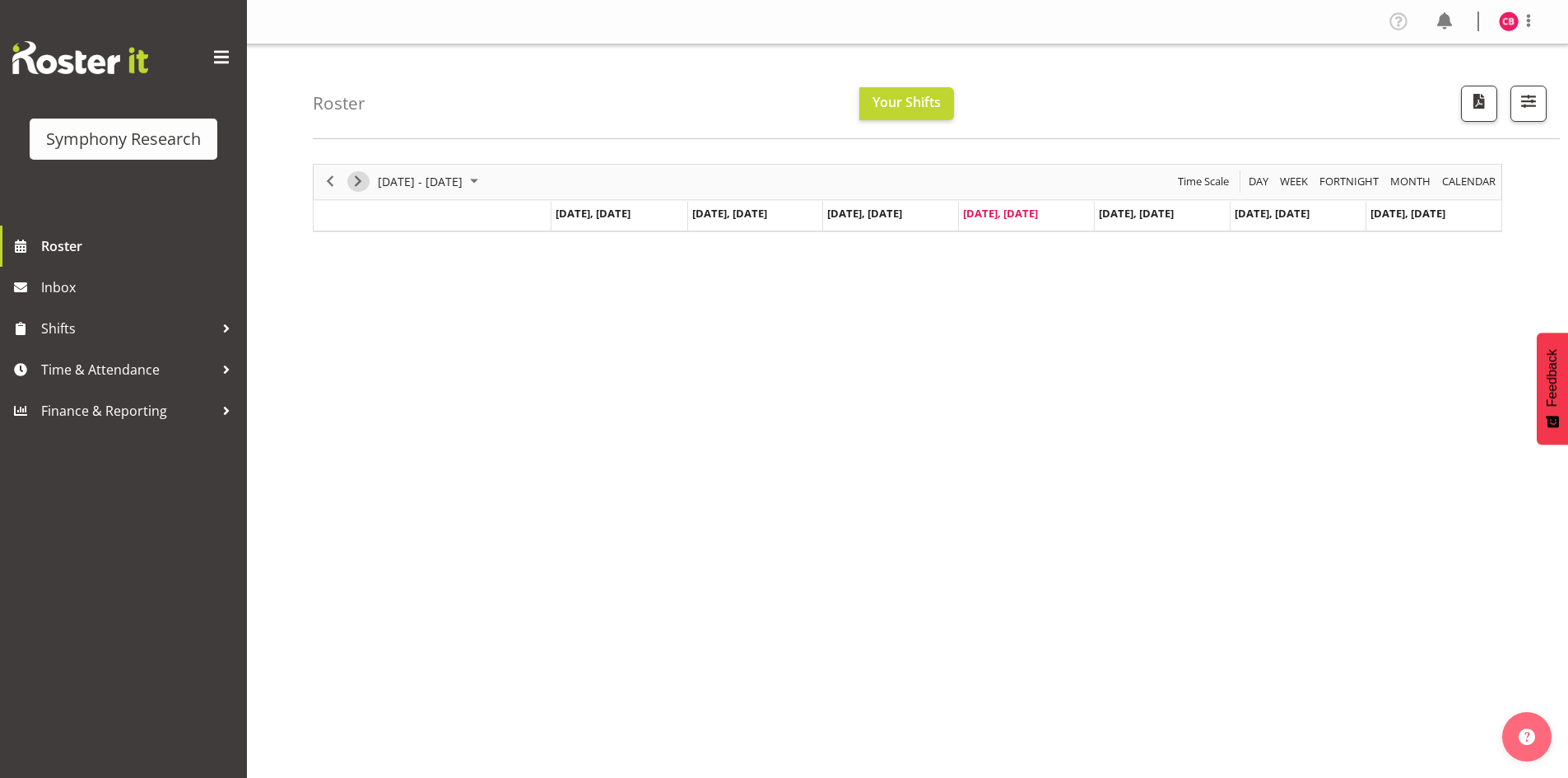
click at [360, 189] on span "Next" at bounding box center [358, 181] width 20 height 21
click at [362, 179] on span "Next" at bounding box center [358, 181] width 20 height 21
click at [331, 179] on span "Previous" at bounding box center [330, 181] width 20 height 21
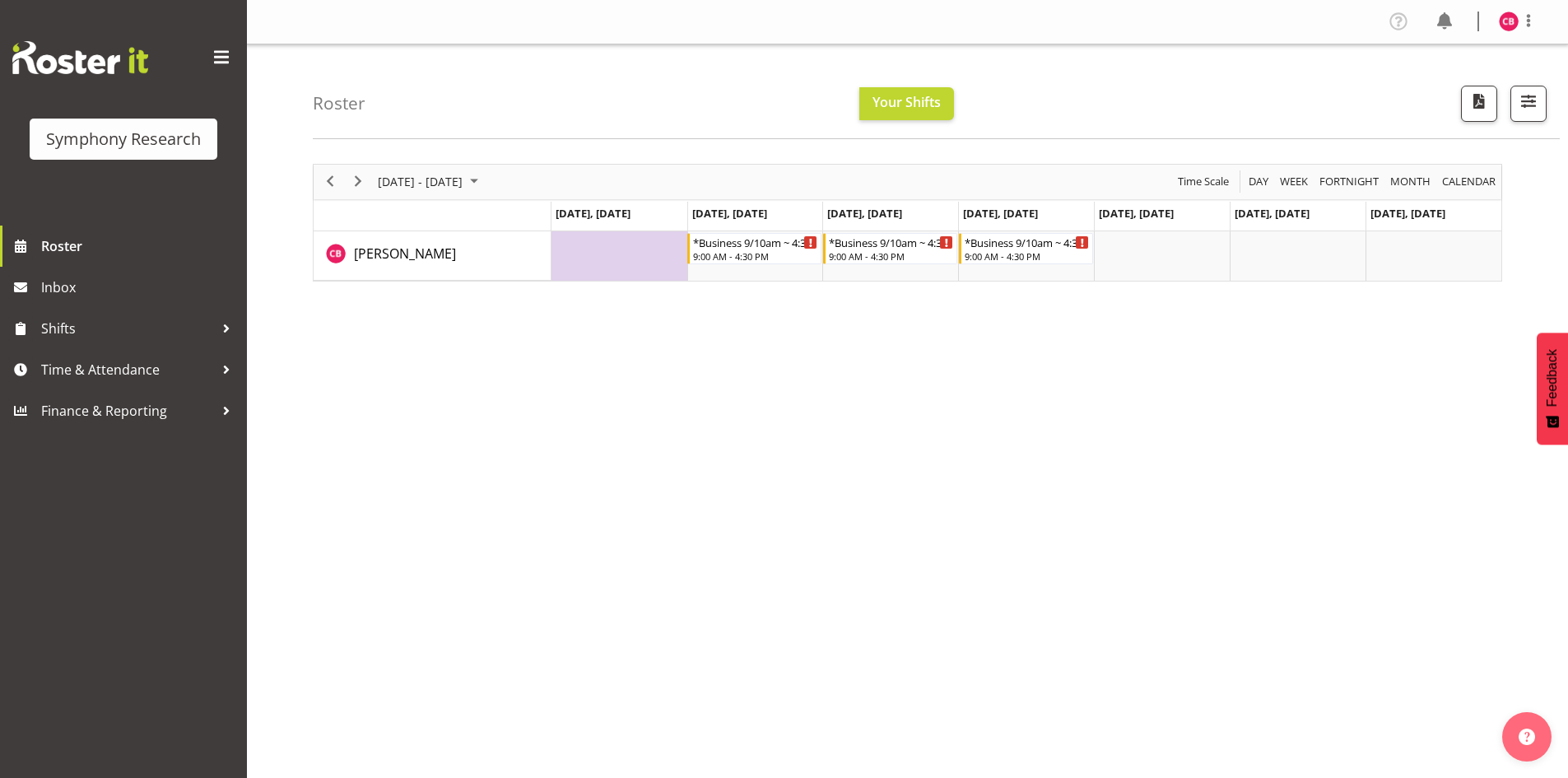
drag, startPoint x: 762, startPoint y: 361, endPoint x: 773, endPoint y: 342, distance: 22.0
click at [762, 360] on div "[DATE] - [DATE] [DATE] Day Week Fortnight Month calendar Month Agenda Time Scal…" at bounding box center [940, 480] width 1255 height 659
click at [824, 422] on div "[DATE] - [DATE] [DATE] Day Week Fortnight Month calendar Month Agenda Time Scal…" at bounding box center [940, 480] width 1255 height 659
click at [651, 265] on td "Timeline Week of September 25, 2025" at bounding box center [619, 255] width 136 height 49
